Goal: Task Accomplishment & Management: Use online tool/utility

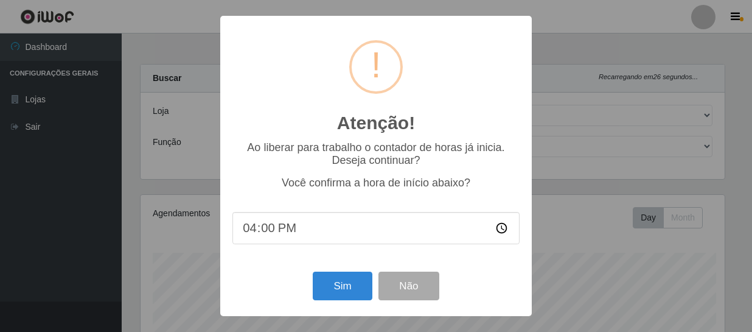
select select "408"
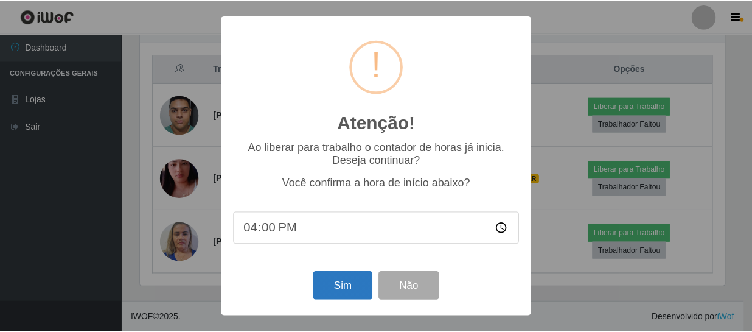
scroll to position [253, 587]
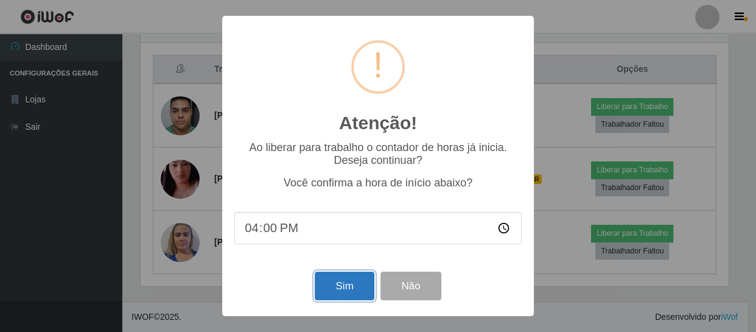
click at [351, 284] on button "Sim" at bounding box center [344, 285] width 59 height 29
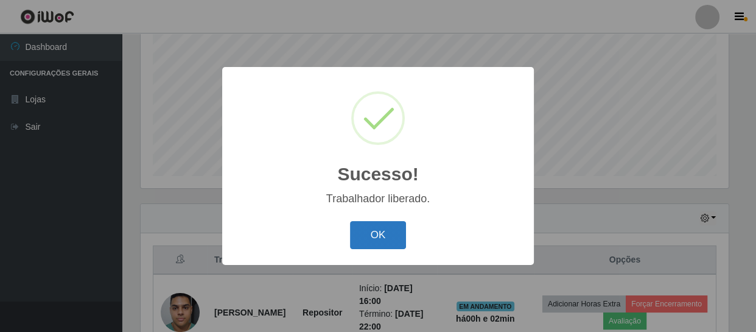
click at [377, 229] on button "OK" at bounding box center [378, 235] width 57 height 29
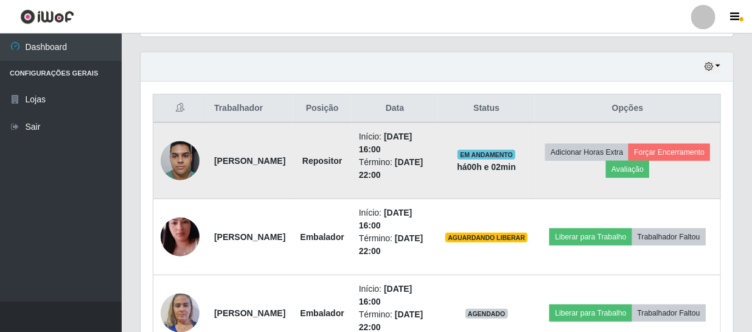
scroll to position [481, 0]
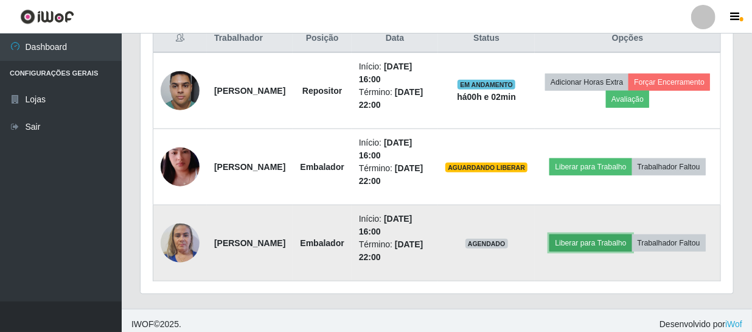
click at [626, 234] on button "Liberar para Trabalho" at bounding box center [590, 242] width 82 height 17
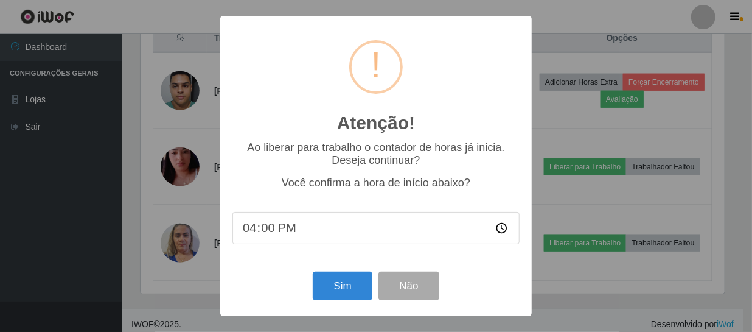
scroll to position [253, 587]
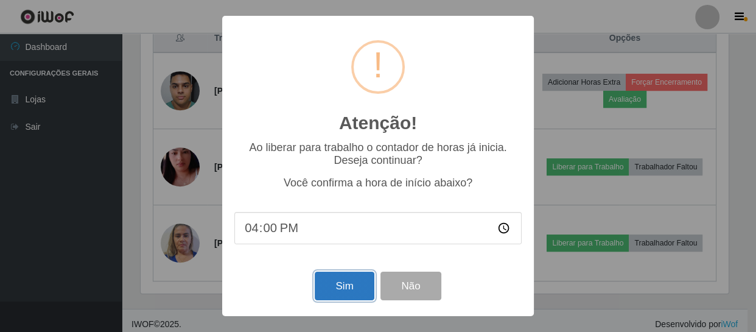
click at [356, 285] on button "Sim" at bounding box center [344, 285] width 59 height 29
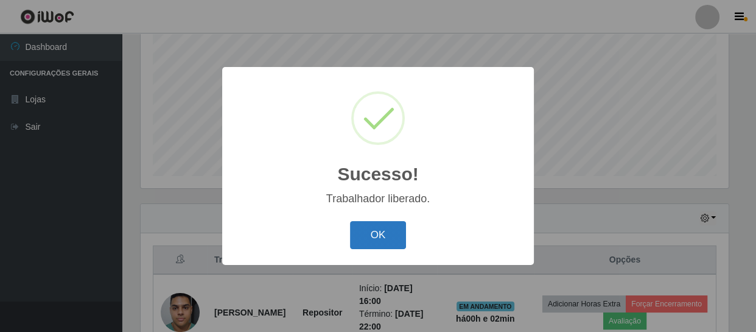
click at [389, 232] on button "OK" at bounding box center [378, 235] width 57 height 29
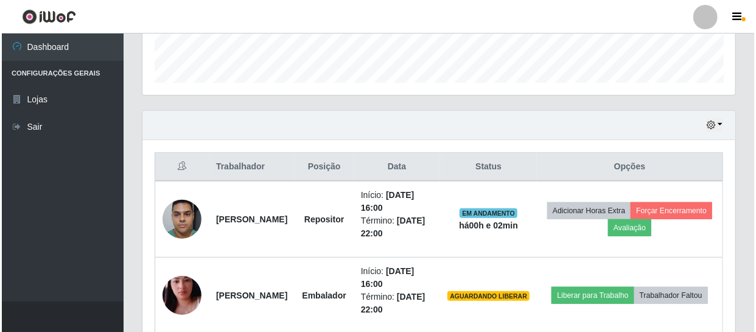
scroll to position [370, 0]
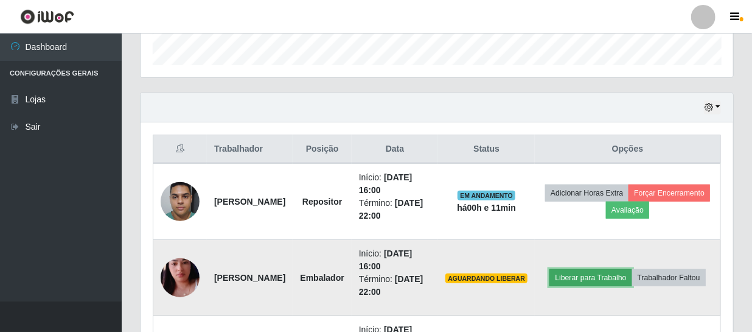
click at [632, 270] on button "Liberar para Trabalho" at bounding box center [590, 277] width 82 height 17
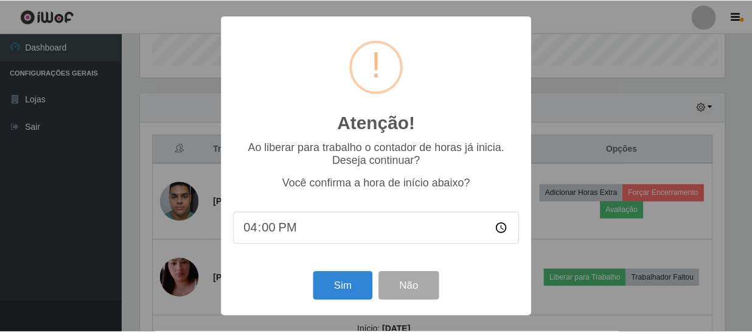
scroll to position [253, 587]
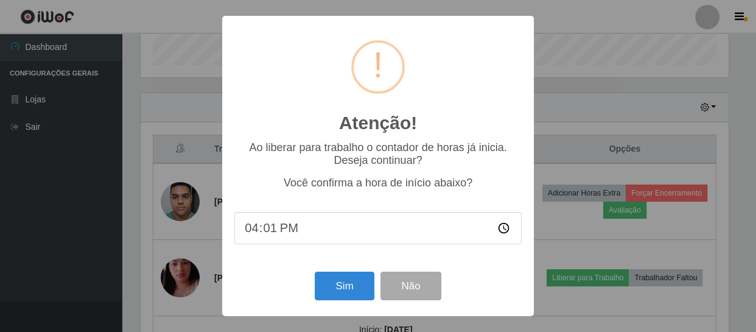
type input "16:12"
click at [363, 290] on button "Sim" at bounding box center [344, 285] width 59 height 29
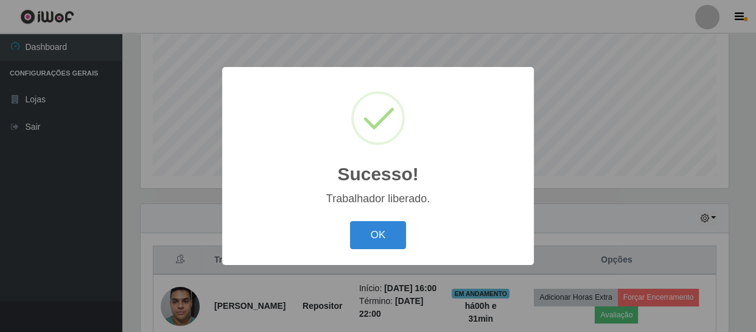
drag, startPoint x: 375, startPoint y: 237, endPoint x: 424, endPoint y: 226, distance: 49.9
click at [375, 236] on button "OK" at bounding box center [378, 235] width 57 height 29
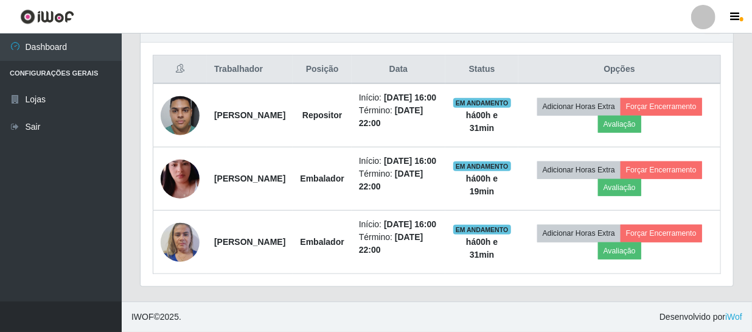
scroll to position [481, 0]
